Goal: Task Accomplishment & Management: Manage account settings

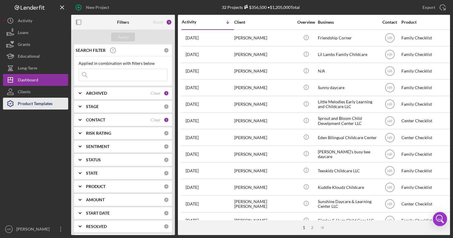
click at [26, 102] on div "Product Templates" at bounding box center [35, 104] width 35 height 13
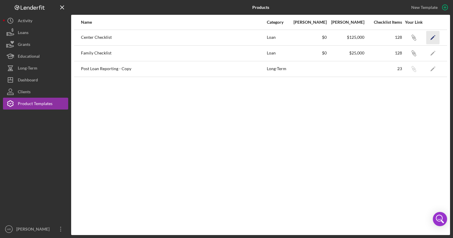
click at [431, 38] on icon "Icon/Edit" at bounding box center [432, 37] width 13 height 13
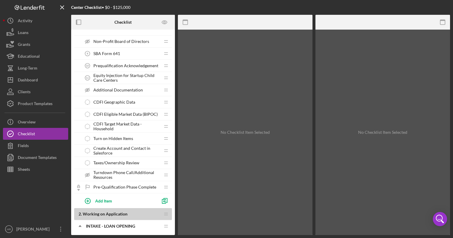
scroll to position [30, 0]
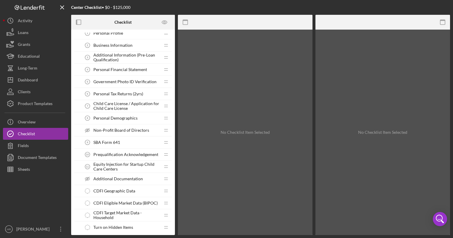
click at [111, 166] on span "Equity Injection for Startup Child Care Centers" at bounding box center [126, 166] width 67 height 9
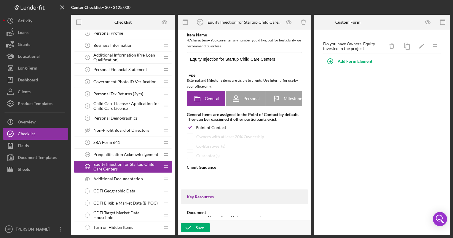
type textarea "<div> <p data-start="215" data-end="439">As a startup child care center seeking…"
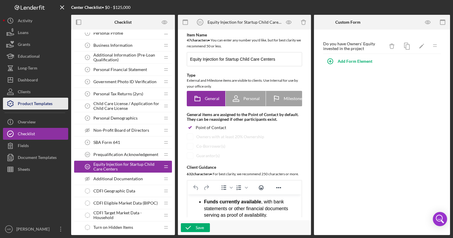
click at [31, 103] on div "Product Templates" at bounding box center [35, 104] width 35 height 13
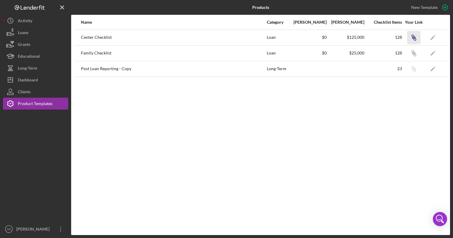
click at [413, 36] on icon "Icon/Link" at bounding box center [413, 37] width 13 height 13
click at [39, 82] on button "Icon/Dashboard Dashboard" at bounding box center [35, 80] width 65 height 12
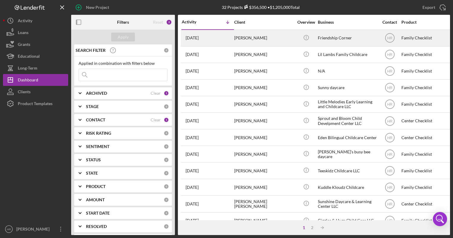
click at [367, 39] on div "Friendship Corner" at bounding box center [347, 38] width 59 height 16
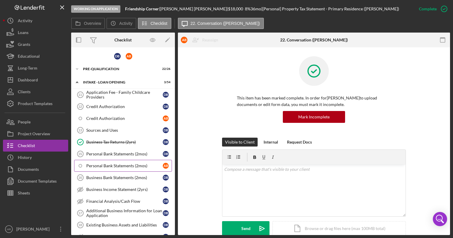
click at [123, 165] on div "Personal Bank Statements (2mos)" at bounding box center [124, 166] width 76 height 5
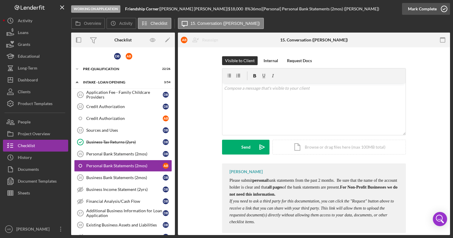
click at [443, 9] on polyline "button" at bounding box center [444, 8] width 2 height 1
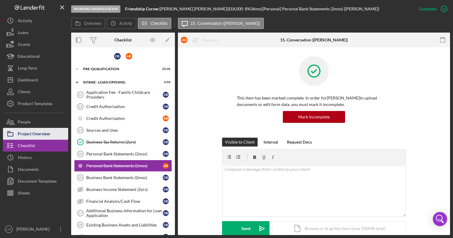
click at [28, 132] on div "Project Overview" at bounding box center [34, 134] width 32 height 13
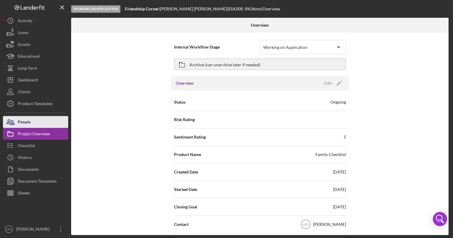
click at [28, 122] on div "People" at bounding box center [24, 122] width 13 height 13
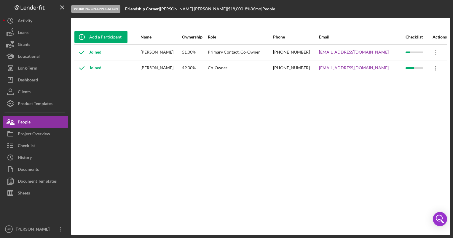
click at [432, 69] on icon "Icon/Overflow" at bounding box center [435, 68] width 15 height 15
click at [312, 135] on div "Add a Participant Name Ownership Role Phone Email Checklist Actions Joined [PER…" at bounding box center [260, 127] width 379 height 194
click at [433, 68] on icon "Icon/Overflow" at bounding box center [435, 68] width 15 height 15
click at [351, 171] on div "Add a Participant Name Ownership Role Phone Email Checklist Actions Joined [PER…" at bounding box center [260, 127] width 379 height 194
click at [436, 70] on icon "Icon/Overflow" at bounding box center [435, 68] width 15 height 15
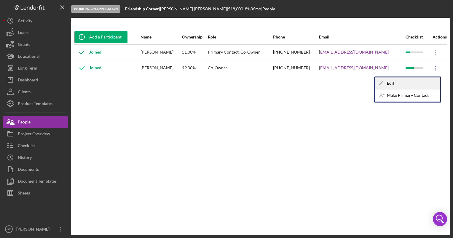
click at [402, 88] on div "Icon/Edit Edit" at bounding box center [407, 83] width 65 height 12
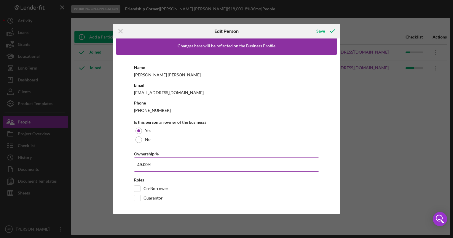
scroll to position [6, 0]
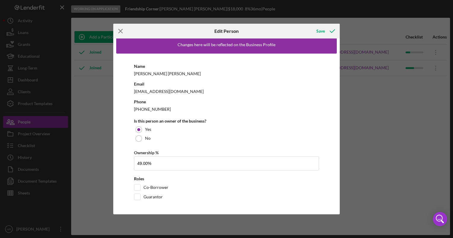
click at [121, 32] on line at bounding box center [120, 31] width 4 height 4
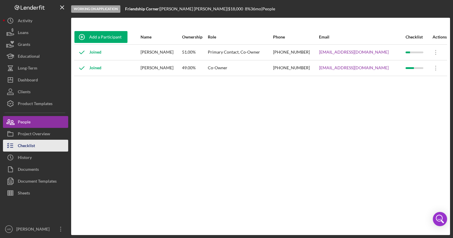
click at [21, 149] on div "Checklist" at bounding box center [26, 146] width 17 height 13
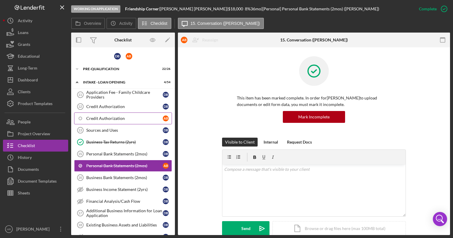
click at [110, 117] on div "Credit Authorization" at bounding box center [124, 118] width 76 height 5
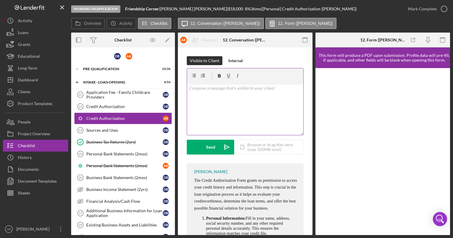
click at [213, 99] on div "v Color teal Color pink Remove color Add row above Add row below Add column bef…" at bounding box center [245, 109] width 116 height 52
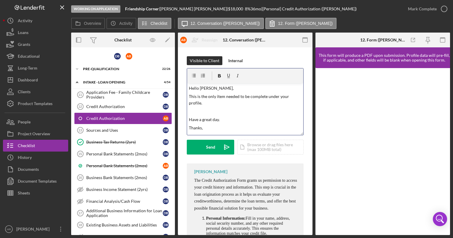
scroll to position [5, 0]
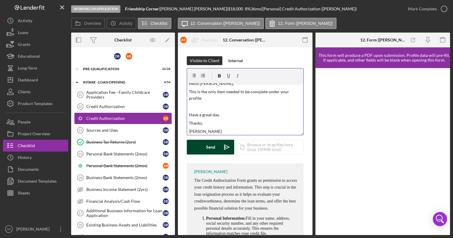
click at [204, 151] on button "Send Icon/icon-invite-send" at bounding box center [210, 147] width 47 height 15
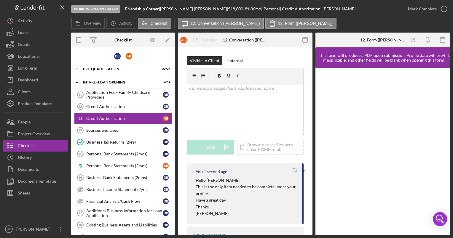
scroll to position [0, 0]
click at [102, 68] on div "Pre-Qualification" at bounding box center [125, 69] width 84 height 4
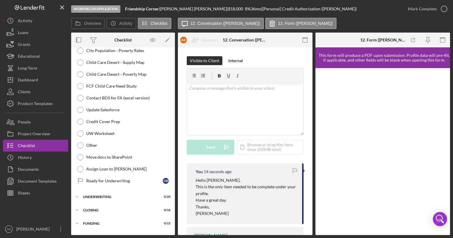
scroll to position [854, 0]
click at [100, 190] on div "Icon/Expander UNDERWRITING 0 / 20" at bounding box center [123, 196] width 104 height 12
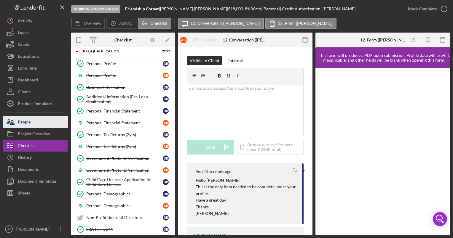
scroll to position [0, 0]
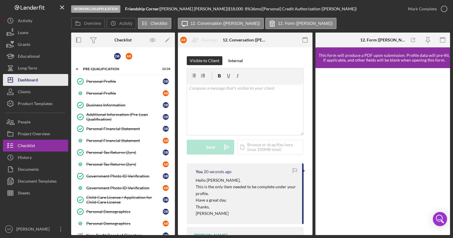
click at [34, 84] on div "Dashboard" at bounding box center [28, 80] width 20 height 13
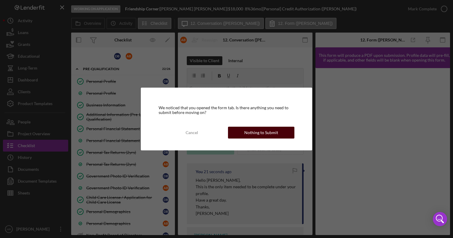
click at [266, 135] on div "Nothing to Submit" at bounding box center [261, 133] width 34 height 12
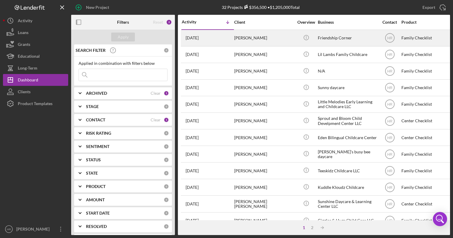
click at [348, 37] on div "Friendship Corner" at bounding box center [347, 38] width 59 height 16
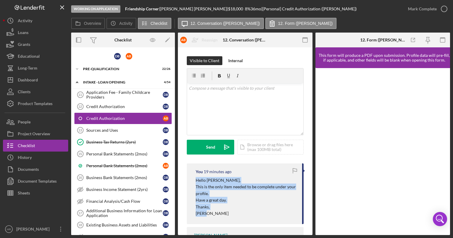
drag, startPoint x: 196, startPoint y: 180, endPoint x: 236, endPoint y: 217, distance: 55.2
click at [236, 217] on div "Hello [PERSON_NAME], This is the only item needed to be complete under your pro…" at bounding box center [246, 197] width 100 height 40
click at [236, 217] on p "[PERSON_NAME]" at bounding box center [246, 213] width 100 height 7
click at [213, 178] on p "Hello [PERSON_NAME]," at bounding box center [246, 180] width 100 height 7
drag, startPoint x: 195, startPoint y: 171, endPoint x: 222, endPoint y: 215, distance: 52.2
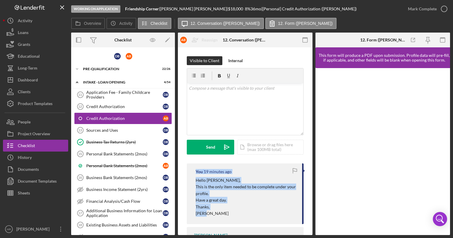
click at [222, 215] on div "You 19 minutes ago Hello [PERSON_NAME], This is the only item needed to be comp…" at bounding box center [245, 194] width 117 height 61
click at [222, 216] on p "[PERSON_NAME]" at bounding box center [246, 213] width 100 height 7
click at [205, 186] on p "This is the only item needed to be complete under your profile." at bounding box center [246, 190] width 100 height 13
drag, startPoint x: 192, startPoint y: 169, endPoint x: 218, endPoint y: 213, distance: 50.7
click at [218, 213] on div "You 19 minutes ago Hello [PERSON_NAME], This is the only item needed to be comp…" at bounding box center [245, 194] width 117 height 61
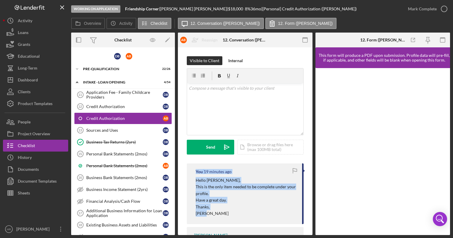
click at [218, 213] on p "[PERSON_NAME]" at bounding box center [246, 213] width 100 height 7
click at [202, 179] on p "Hello [PERSON_NAME]," at bounding box center [246, 180] width 100 height 7
drag, startPoint x: 196, startPoint y: 170, endPoint x: 220, endPoint y: 214, distance: 49.7
click at [220, 214] on div "You 19 minutes ago Hello [PERSON_NAME], This is the only item needed to be comp…" at bounding box center [245, 194] width 117 height 61
click at [220, 214] on p "[PERSON_NAME]" at bounding box center [246, 213] width 100 height 7
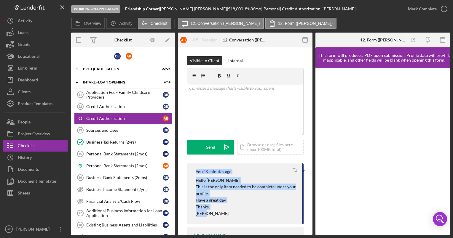
click at [231, 189] on p "This is the only item needed to be complete under your profile." at bounding box center [246, 190] width 100 height 13
drag, startPoint x: 197, startPoint y: 173, endPoint x: 220, endPoint y: 207, distance: 42.0
click at [220, 207] on div "You 19 minutes ago Hello [PERSON_NAME], This is the only item needed to be comp…" at bounding box center [245, 194] width 117 height 61
click at [220, 207] on p "Thanks," at bounding box center [246, 207] width 100 height 7
click at [197, 175] on div "You 19 minutes ago Hello [PERSON_NAME], This is the only item needed to be comp…" at bounding box center [245, 194] width 117 height 61
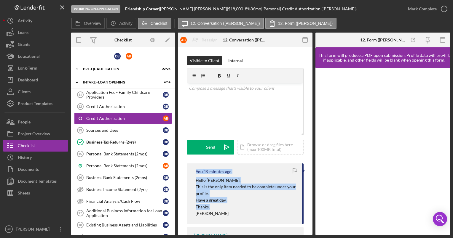
drag, startPoint x: 197, startPoint y: 172, endPoint x: 220, endPoint y: 210, distance: 44.0
click at [220, 210] on div "You 19 minutes ago Hello [PERSON_NAME], This is the only item needed to be comp…" at bounding box center [245, 194] width 117 height 61
click at [219, 209] on p "Thanks," at bounding box center [246, 207] width 100 height 7
click at [219, 205] on p "Thanks," at bounding box center [246, 207] width 100 height 7
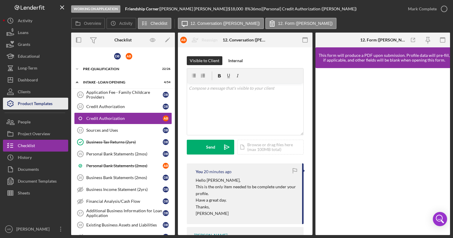
click at [37, 100] on div "Product Templates" at bounding box center [35, 104] width 35 height 13
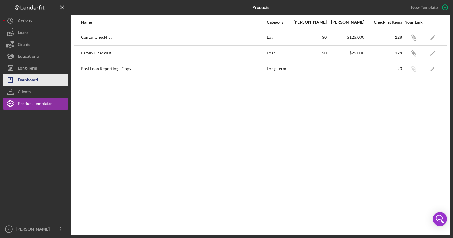
click at [32, 76] on div "Dashboard" at bounding box center [28, 80] width 20 height 13
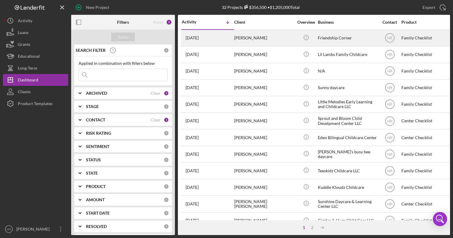
click at [338, 39] on div "Friendship Corner" at bounding box center [347, 38] width 59 height 16
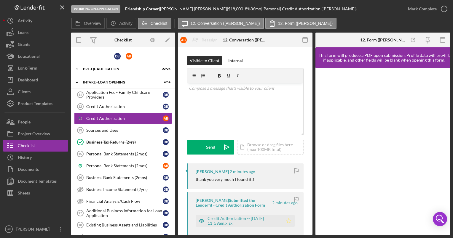
click at [288, 221] on polygon "button" at bounding box center [288, 221] width 5 height 5
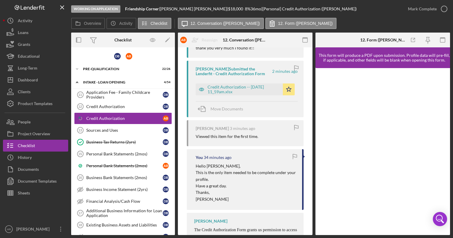
scroll to position [30, 0]
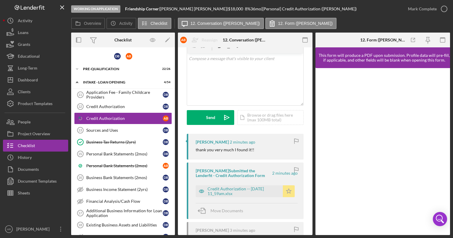
click at [288, 190] on polygon "button" at bounding box center [288, 191] width 5 height 5
click at [246, 192] on div "Credit Authorization -- [DATE] 11_59am.xlsx" at bounding box center [243, 191] width 72 height 9
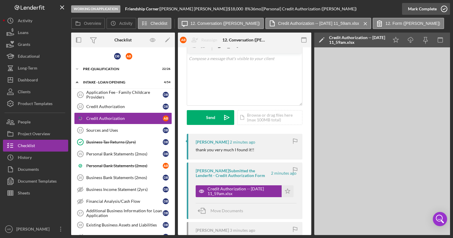
click at [444, 7] on icon "button" at bounding box center [443, 8] width 15 height 15
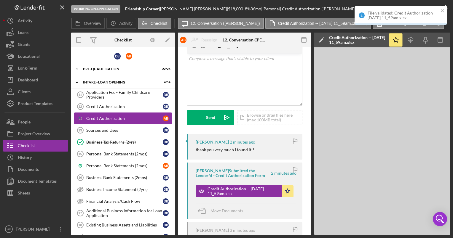
scroll to position [117, 0]
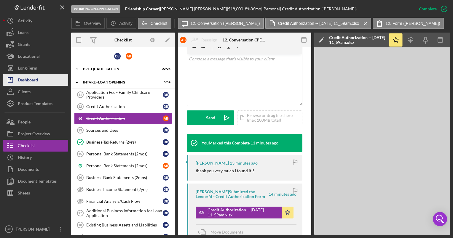
click at [31, 80] on div "Dashboard" at bounding box center [28, 80] width 20 height 13
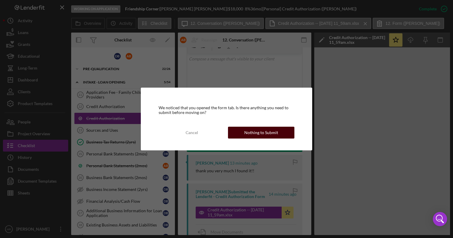
click at [274, 127] on div "Nothing to Submit" at bounding box center [261, 133] width 34 height 12
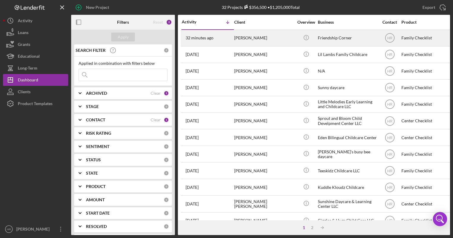
click at [329, 38] on div "Friendship Corner" at bounding box center [347, 38] width 59 height 16
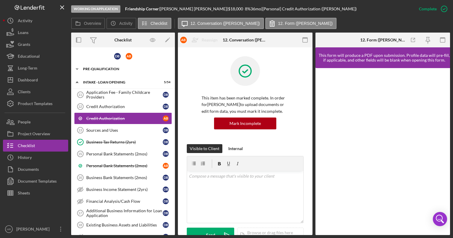
click at [102, 68] on div "Pre-Qualification" at bounding box center [125, 69] width 84 height 4
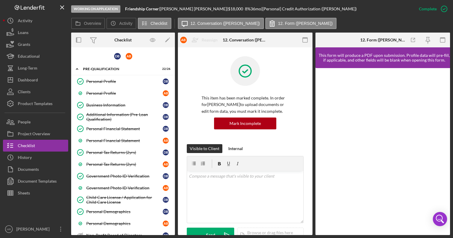
scroll to position [89, 0]
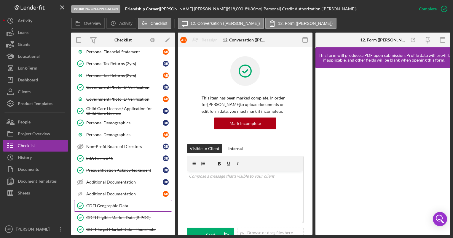
click at [105, 205] on div "CDFI Geographic Data" at bounding box center [128, 206] width 85 height 5
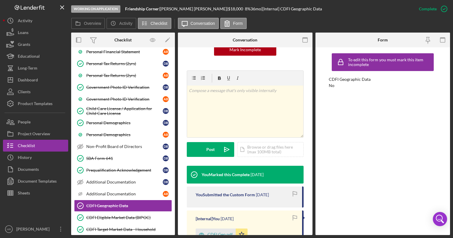
scroll to position [89, 0]
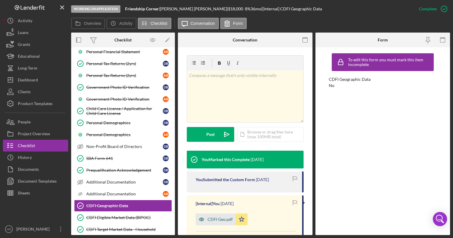
click at [211, 223] on div "CDFI Geo.pdf" at bounding box center [216, 220] width 40 height 12
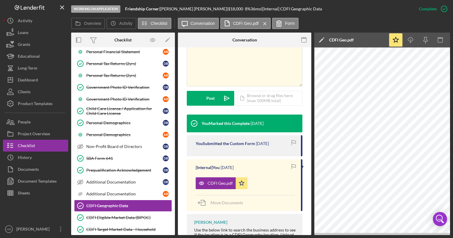
scroll to position [167, 0]
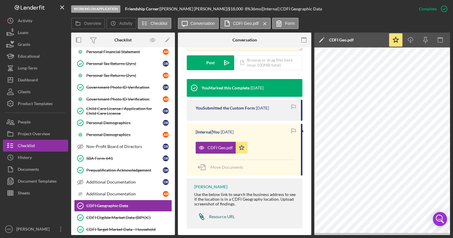
click at [222, 214] on div "Resource URL" at bounding box center [222, 216] width 26 height 5
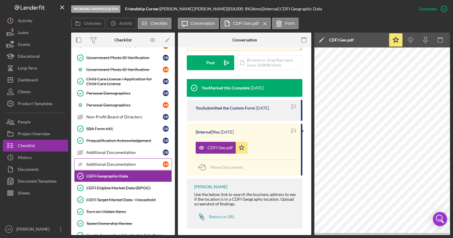
drag, startPoint x: 115, startPoint y: 195, endPoint x: 165, endPoint y: 164, distance: 58.4
click at [115, 198] on div "CDFI Target Market Data - Household" at bounding box center [128, 200] width 85 height 5
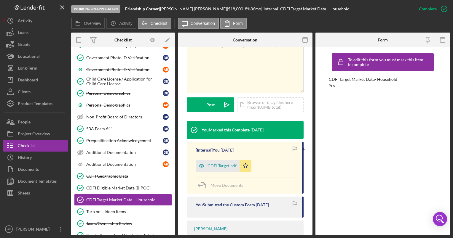
scroll to position [166, 0]
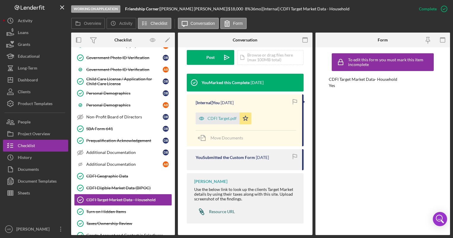
click at [217, 211] on div "Resource URL" at bounding box center [222, 211] width 26 height 5
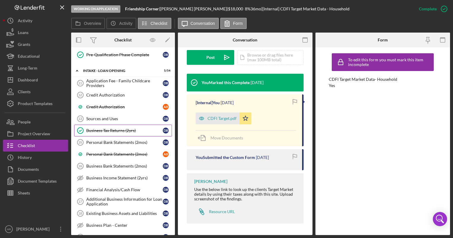
scroll to position [355, 0]
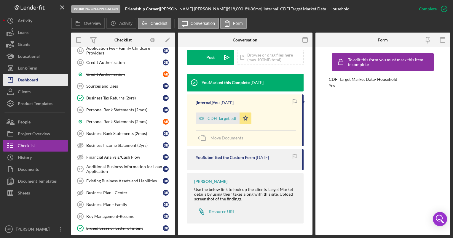
click at [32, 76] on div "Dashboard" at bounding box center [28, 80] width 20 height 13
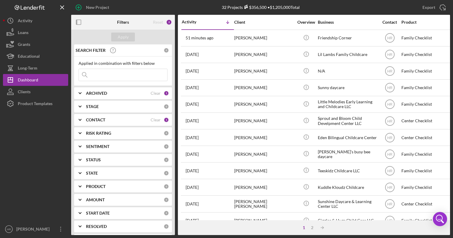
click at [102, 118] on b "CONTACT" at bounding box center [95, 120] width 19 height 5
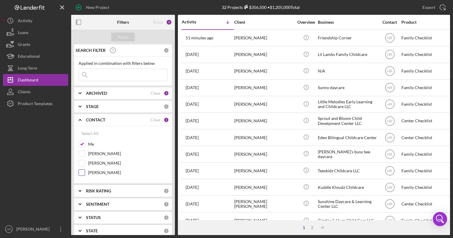
click at [99, 172] on label "[PERSON_NAME]" at bounding box center [127, 173] width 79 height 6
click at [85, 172] on input "[PERSON_NAME]" at bounding box center [82, 173] width 6 height 6
checkbox input "true"
click at [89, 145] on label "Me" at bounding box center [127, 144] width 79 height 6
click at [85, 145] on input "Me" at bounding box center [82, 144] width 6 height 6
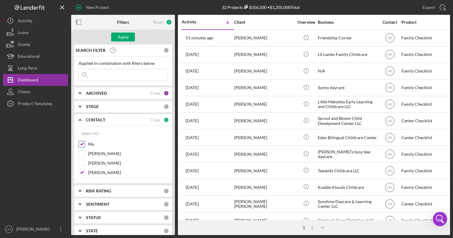
checkbox input "false"
click at [126, 40] on div "Apply" at bounding box center [123, 37] width 11 height 9
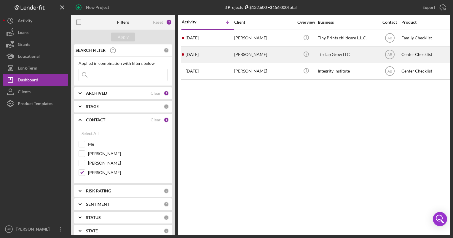
click at [340, 52] on div "Tip Tap Grow LLC" at bounding box center [347, 55] width 59 height 16
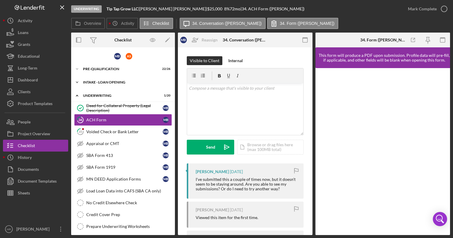
click at [100, 79] on div "Icon/Expander INTAKE - LOAN OPENING 52 / 52" at bounding box center [123, 82] width 104 height 12
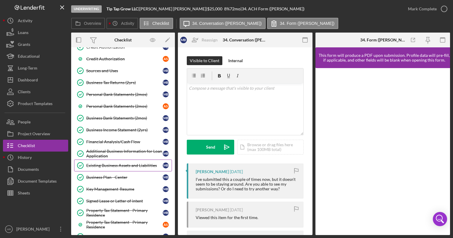
scroll to position [59, 0]
click at [103, 137] on link "Financial Analysis/Cash Flow Financial Analysis/Cash Flow M B" at bounding box center [123, 142] width 98 height 12
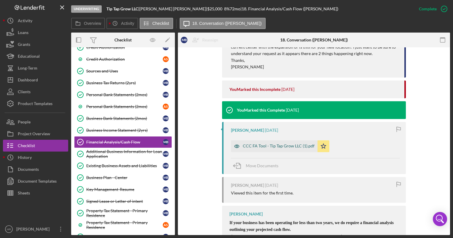
click at [258, 148] on div "CCC FA Tool - Tip Tap Grow LLC (1).pdf" at bounding box center [279, 146] width 72 height 5
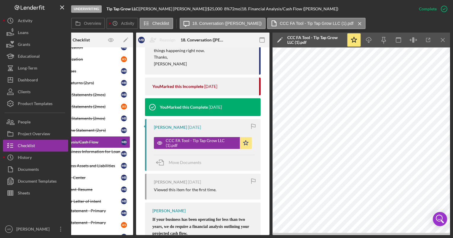
scroll to position [0, 42]
click at [412, 41] on icon "button" at bounding box center [413, 39] width 2 height 5
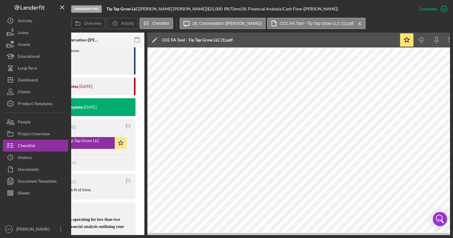
scroll to position [0, 211]
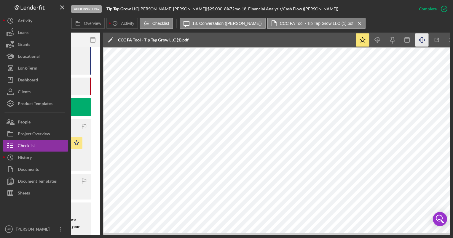
drag, startPoint x: 225, startPoint y: 235, endPoint x: 206, endPoint y: 239, distance: 19.9
click at [206, 238] on html "Underwriting Tip Tap Grow LLC | [PERSON_NAME] | $25,000 $21,250 8 % 72 mo | 18.…" at bounding box center [226, 119] width 453 height 238
drag, startPoint x: 223, startPoint y: 235, endPoint x: 207, endPoint y: 235, distance: 16.0
click at [207, 235] on div "Underwriting Tip Tap Grow LLC | [PERSON_NAME] | $25,000 $21,250 8 % 72 mo | 18.…" at bounding box center [226, 119] width 453 height 238
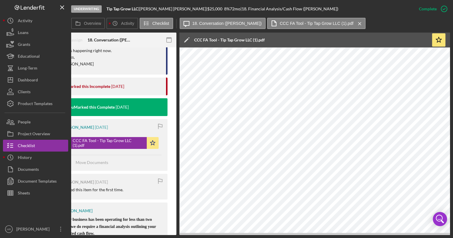
scroll to position [0, 59]
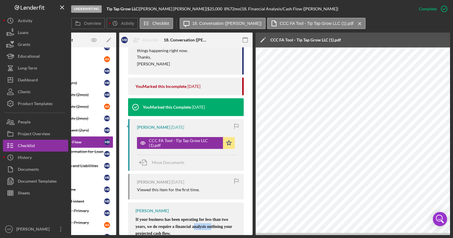
drag, startPoint x: 160, startPoint y: 236, endPoint x: 137, endPoint y: 234, distance: 22.6
click at [137, 234] on div "Underwriting Tip Tap Grow LLC | [PERSON_NAME] | $25,000 $21,250 8 % 72 mo | 18.…" at bounding box center [226, 119] width 453 height 238
drag, startPoint x: 137, startPoint y: 234, endPoint x: 210, endPoint y: 217, distance: 74.8
click at [210, 217] on span "If your business has been operating for less than two years, we do require a fi…" at bounding box center [183, 226] width 97 height 18
drag, startPoint x: 184, startPoint y: 236, endPoint x: 174, endPoint y: 235, distance: 9.6
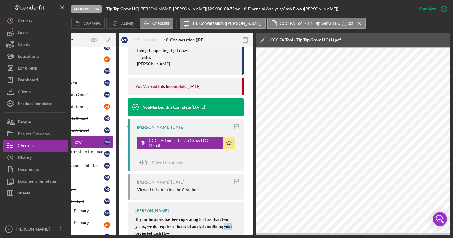
click at [174, 235] on div "Underwriting Tip Tap Grow LLC | [PERSON_NAME] | $25,000 $21,250 8 % 72 mo | 18.…" at bounding box center [226, 119] width 453 height 238
drag, startPoint x: 174, startPoint y: 235, endPoint x: 211, endPoint y: 230, distance: 37.0
click at [211, 230] on span "If your business has been operating for less than two years, we do require a fi…" at bounding box center [183, 226] width 97 height 18
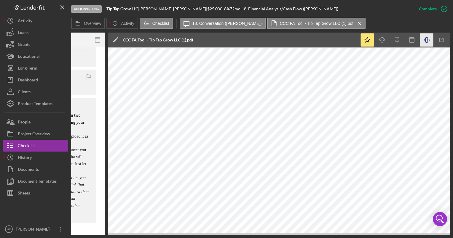
scroll to position [0, 212]
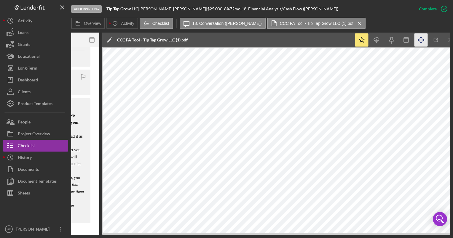
drag, startPoint x: 230, startPoint y: 235, endPoint x: 196, endPoint y: 236, distance: 33.8
click at [180, 235] on div "Underwriting Tip Tap Grow LLC | [PERSON_NAME] | $25,000 $21,250 8 % 72 mo | 18.…" at bounding box center [226, 119] width 453 height 238
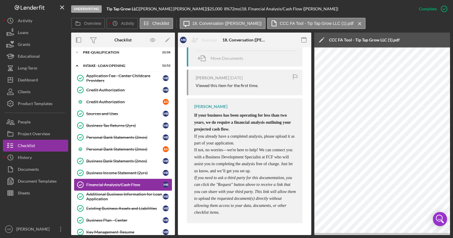
scroll to position [0, 0]
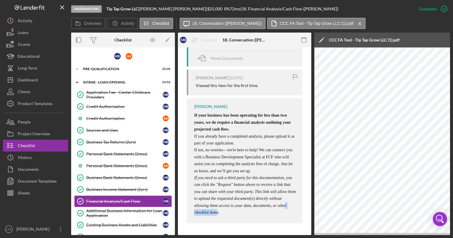
drag, startPoint x: 246, startPoint y: 235, endPoint x: 277, endPoint y: 236, distance: 30.8
click at [277, 236] on div "Underwriting Tip Tap Grow LLC | [PERSON_NAME] | $25,000 $21,250 8 % 72 mo | 18.…" at bounding box center [226, 119] width 453 height 238
drag, startPoint x: 277, startPoint y: 236, endPoint x: 267, endPoint y: 225, distance: 14.2
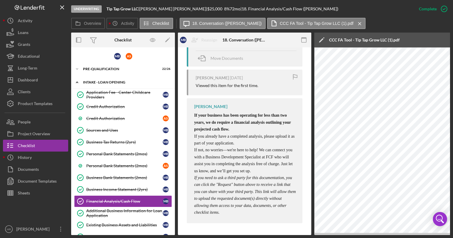
click at [112, 81] on div "INTAKE - LOAN OPENING" at bounding box center [125, 83] width 84 height 4
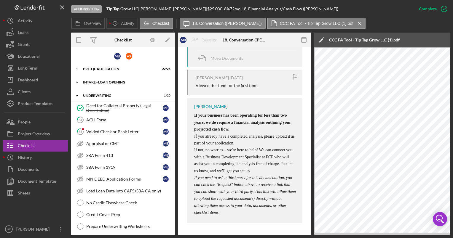
click at [114, 81] on div "INTAKE - LOAN OPENING" at bounding box center [125, 83] width 84 height 4
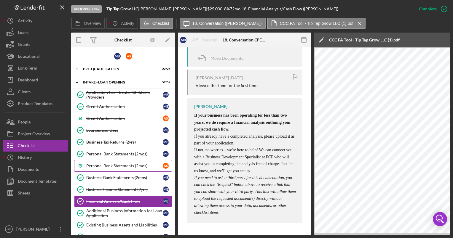
click at [107, 164] on div "Personal Bank Statements (2mos)" at bounding box center [124, 166] width 76 height 5
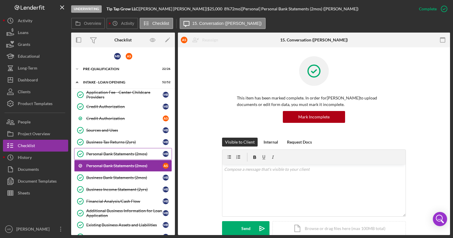
click at [105, 148] on link "Personal Bank Statements (2mos) Personal Bank Statements (2mos) M B" at bounding box center [123, 154] width 98 height 12
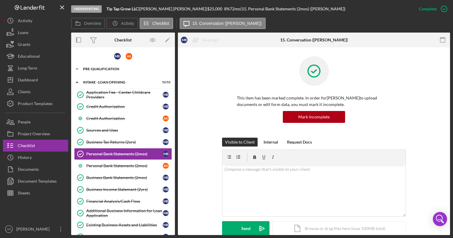
click at [109, 66] on div "Icon/Expander Pre-Qualification 22 / 26" at bounding box center [123, 69] width 104 height 12
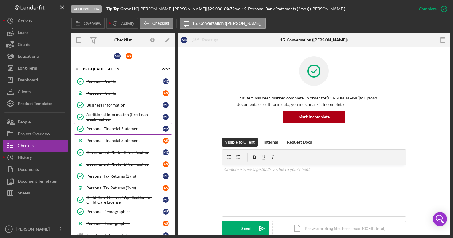
click at [109, 129] on div "Personal Financial Statement" at bounding box center [124, 128] width 76 height 5
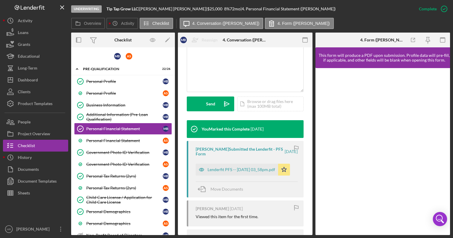
scroll to position [148, 0]
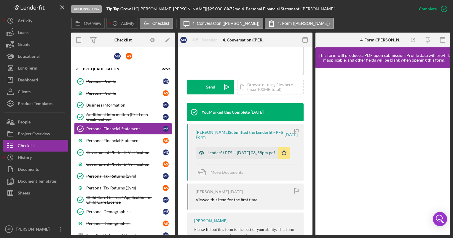
click at [230, 151] on div "Lenderfit PFS -- [DATE] 03_58pm.pdf" at bounding box center [241, 152] width 68 height 5
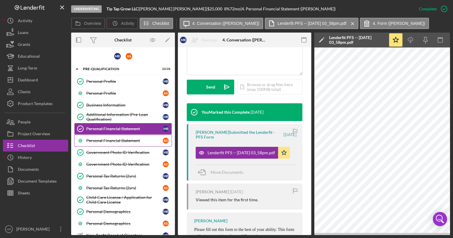
click at [120, 136] on link "Personal Financial Statement A S" at bounding box center [123, 141] width 98 height 12
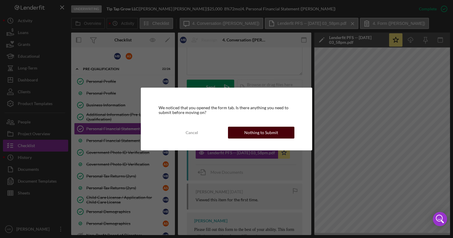
click at [246, 129] on div "Nothing to Submit" at bounding box center [261, 133] width 34 height 12
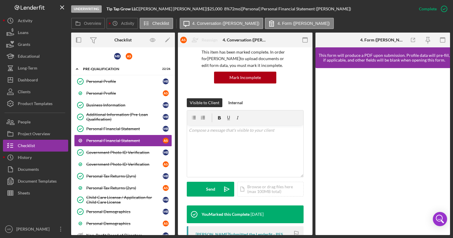
scroll to position [89, 0]
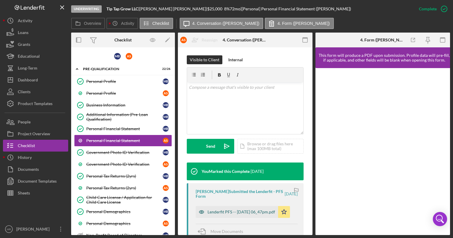
click at [225, 210] on div "Lenderfit PFS -- [DATE] 06_47pm.pdf" at bounding box center [241, 212] width 68 height 5
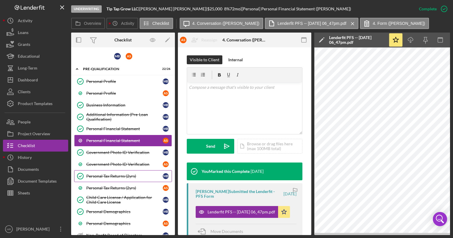
scroll to position [30, 0]
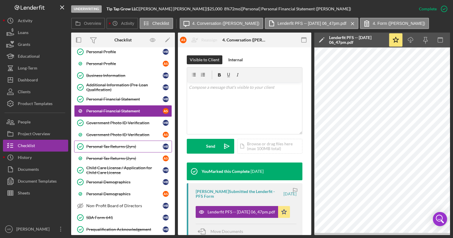
click at [115, 148] on link "Personal Tax Returns (2yrs) Personal Tax Returns (2yrs) M B" at bounding box center [123, 147] width 98 height 12
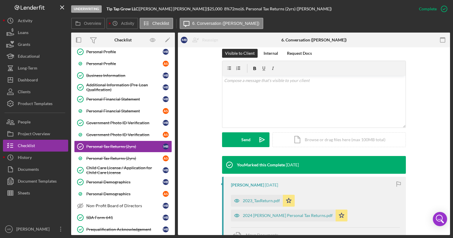
scroll to position [118, 0]
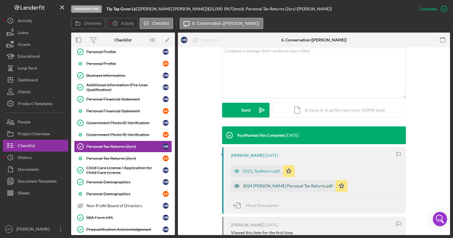
click at [255, 188] on div "2024 [PERSON_NAME] Personal Tax Returns.pdf" at bounding box center [288, 186] width 90 height 5
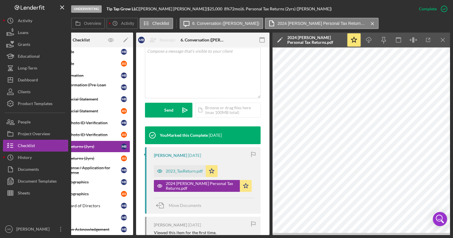
scroll to position [0, 0]
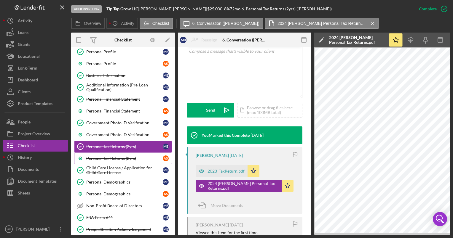
click at [117, 156] on div "Personal Tax Returns (2yrs)" at bounding box center [124, 158] width 76 height 5
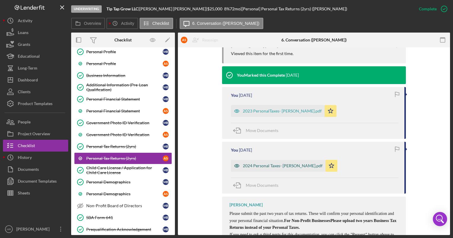
click at [258, 164] on div "2024 Personal Taxes- [PERSON_NAME].pdf" at bounding box center [283, 166] width 80 height 5
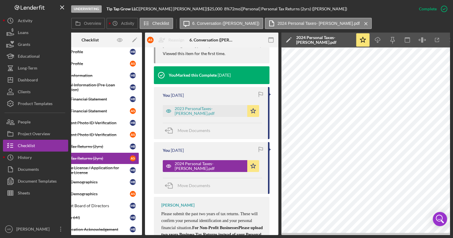
scroll to position [0, 42]
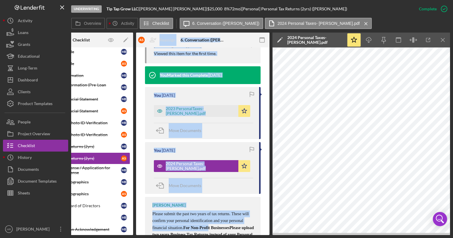
drag, startPoint x: 161, startPoint y: 236, endPoint x: 113, endPoint y: 242, distance: 48.4
click at [113, 238] on html "Underwriting Tip Tap Grow LLC | [PERSON_NAME] | $25,000 $21,250 8 % 72 mo | [Pe…" at bounding box center [226, 119] width 453 height 238
drag, startPoint x: 113, startPoint y: 242, endPoint x: 186, endPoint y: 201, distance: 83.3
click at [198, 212] on span "Please submit the past two years of tax returns. These will confirm your person…" at bounding box center [202, 228] width 101 height 32
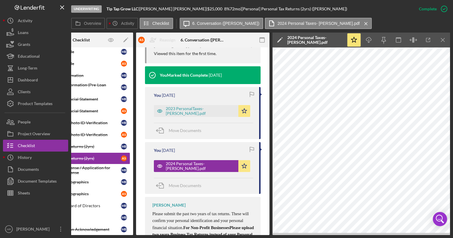
scroll to position [0, 0]
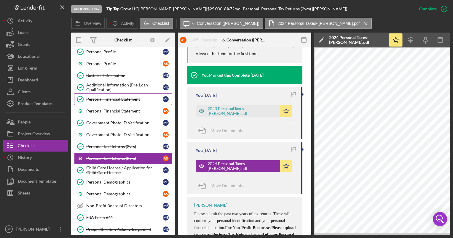
click at [105, 97] on div "Personal Financial Statement" at bounding box center [124, 99] width 76 height 5
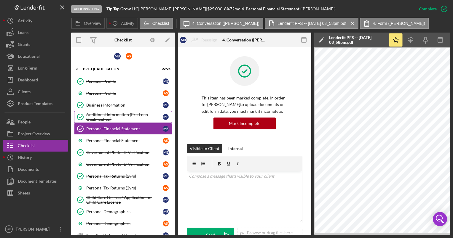
click at [99, 115] on div "Additional Information (Pre-Loan Qualification)" at bounding box center [124, 116] width 76 height 9
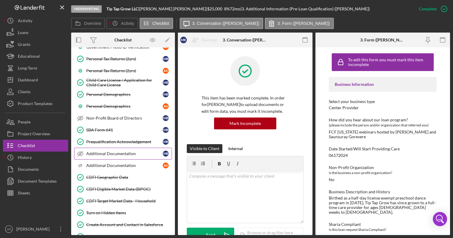
scroll to position [178, 0]
